Goal: Task Accomplishment & Management: Use online tool/utility

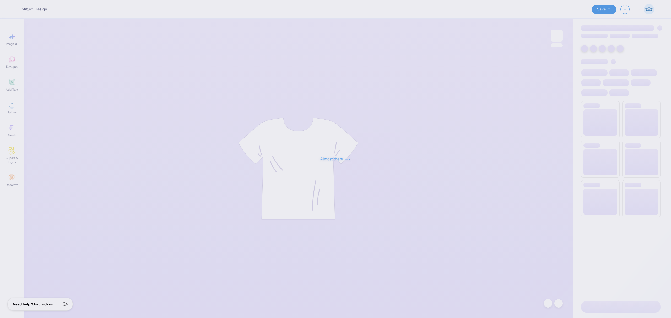
type input "[GEOGRAPHIC_DATA] : [PERSON_NAME]"
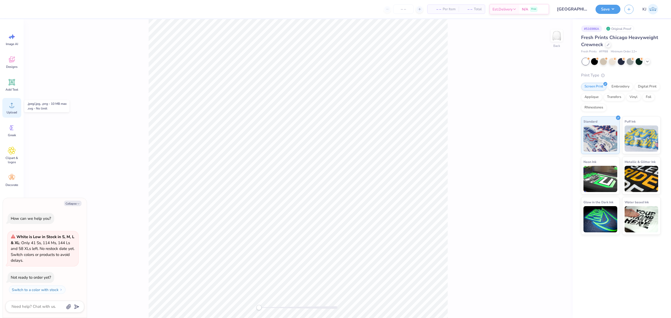
click at [8, 106] on icon at bounding box center [12, 105] width 8 height 8
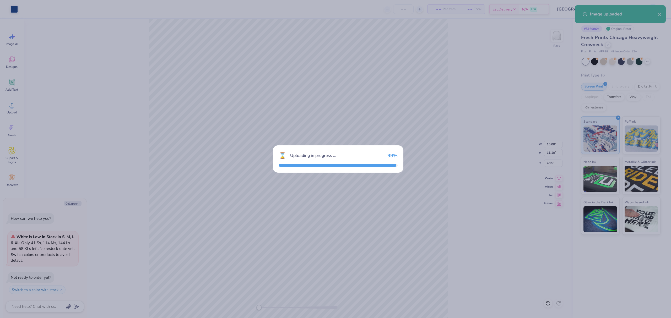
type textarea "x"
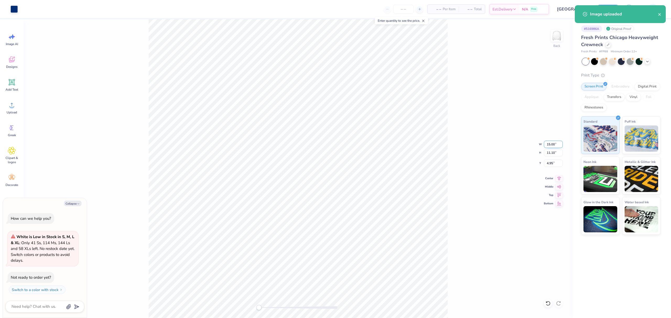
click at [551, 143] on input "15.00" at bounding box center [553, 144] width 19 height 7
type input "10"
click at [474, 152] on div "Back W 10 10 " H 11.10 11.10 " Y 4.95 4.95 " Center Middle Top Bottom" at bounding box center [298, 168] width 549 height 299
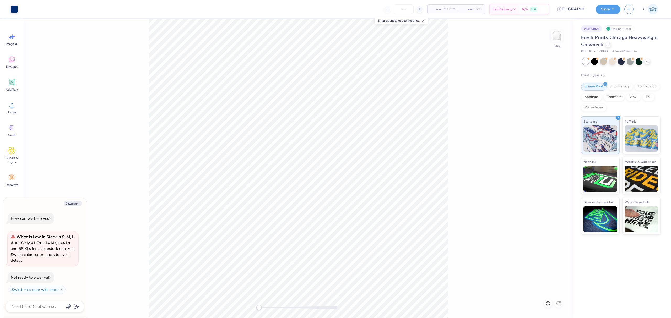
type textarea "x"
click at [549, 164] on input "6.80" at bounding box center [553, 163] width 19 height 7
type input "3"
type textarea "x"
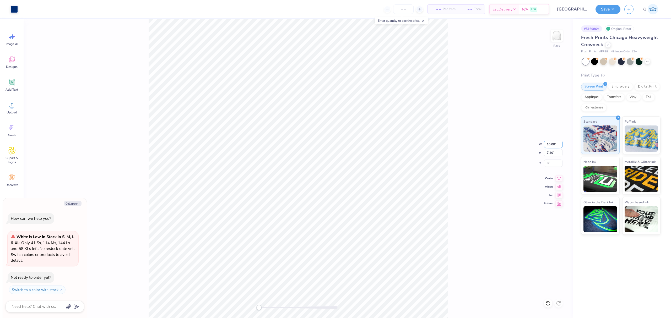
click at [551, 144] on input "10.00" at bounding box center [553, 144] width 19 height 7
type input "9"
type textarea "x"
click at [551, 144] on input "10.00" at bounding box center [553, 144] width 19 height 7
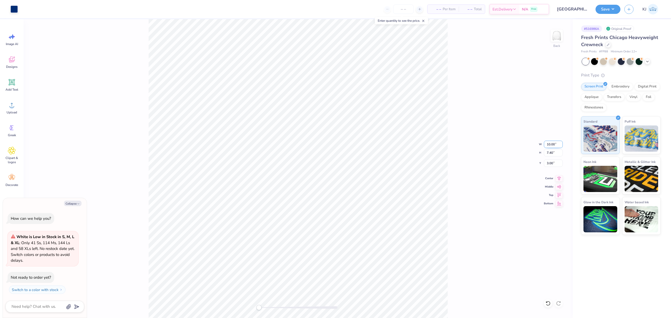
click at [551, 144] on input "10.00" at bounding box center [553, 144] width 19 height 7
type input "9"
type textarea "x"
click at [548, 163] on input "3.37" at bounding box center [553, 163] width 19 height 7
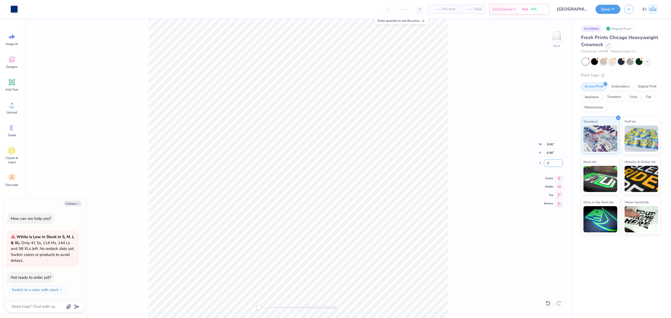
type input "3"
type textarea "x"
click at [550, 163] on input "3.37" at bounding box center [553, 163] width 19 height 7
type input "3"
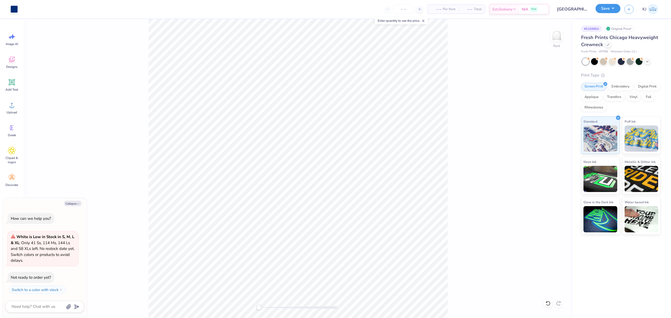
click at [614, 11] on button "Save" at bounding box center [608, 8] width 25 height 9
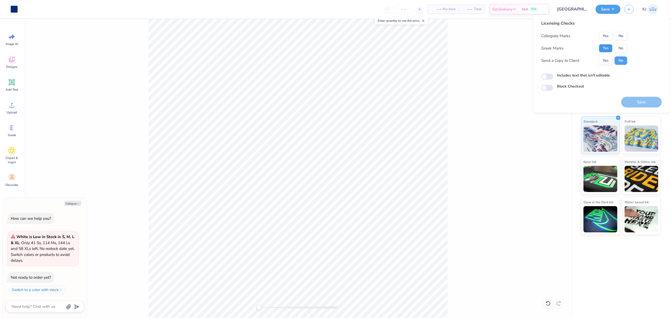
click at [610, 49] on button "Yes" at bounding box center [606, 48] width 14 height 8
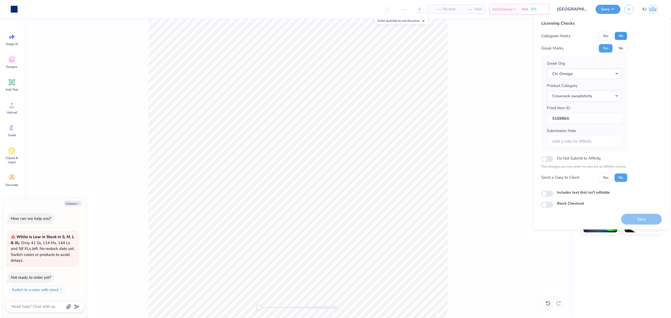
click at [623, 34] on button "No" at bounding box center [621, 36] width 13 height 8
click at [604, 180] on button "Yes" at bounding box center [606, 178] width 14 height 8
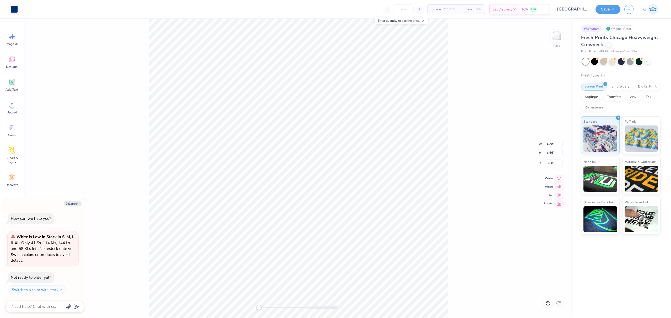
click at [449, 128] on div "Back W 9.00 9.00 " H 6.66 6.66 " Y 3.00 3.00 " Center Middle Top Bottom" at bounding box center [298, 168] width 549 height 299
click at [619, 8] on button "Save" at bounding box center [608, 9] width 25 height 9
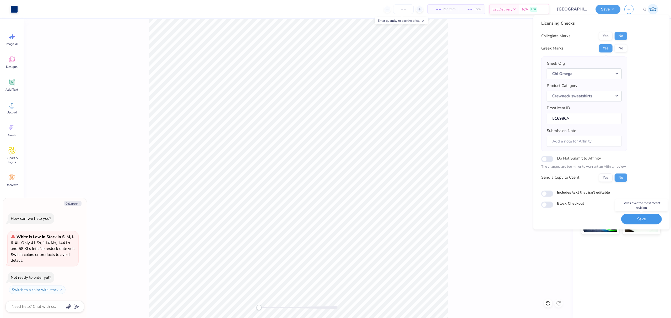
click at [644, 218] on button "Save" at bounding box center [642, 219] width 41 height 11
type textarea "x"
